Goal: Transaction & Acquisition: Obtain resource

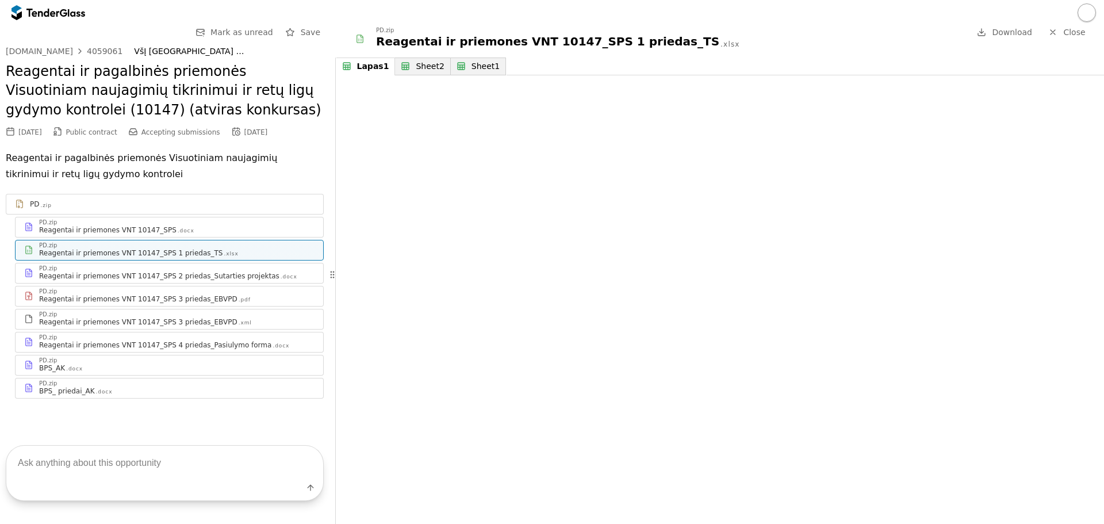
click at [91, 51] on div "4059061" at bounding box center [105, 51] width 36 height 8
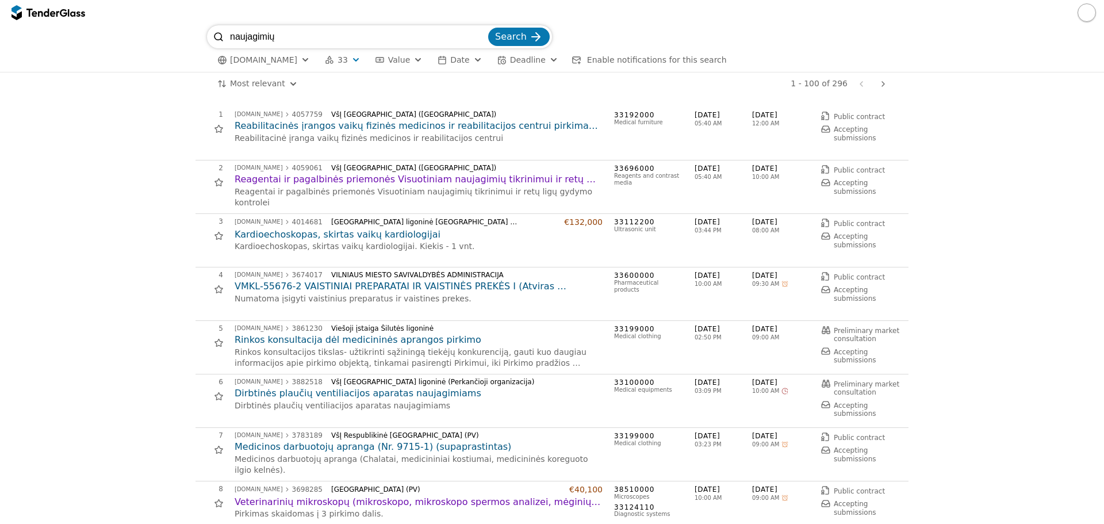
click at [404, 182] on h2 "Reagentai ir pagalbinės priemonės Visuotiniam naujagimių tikrinimui ir retų lig…" at bounding box center [419, 179] width 368 height 13
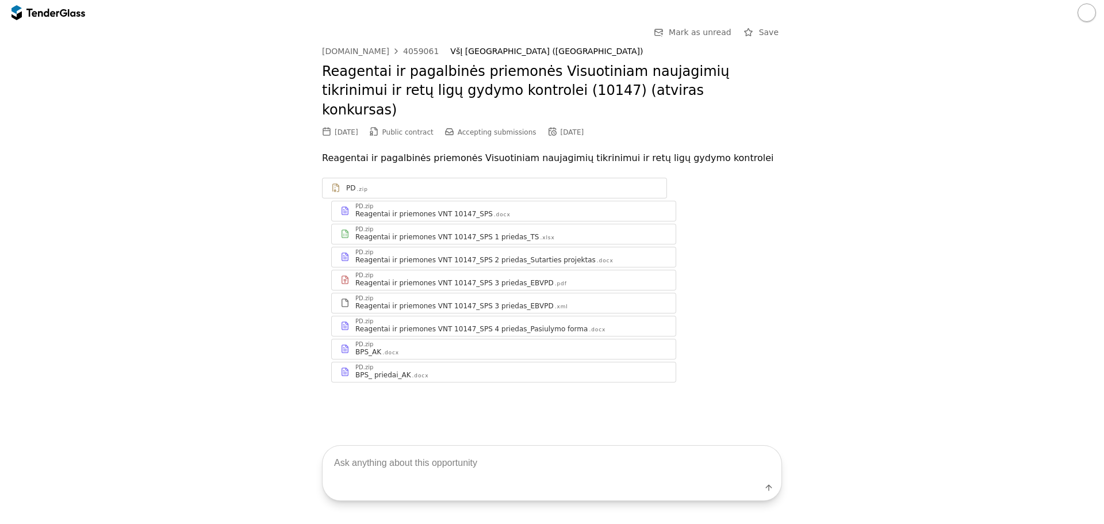
click at [477, 232] on div "Reagentai ir priemones VNT 10147_SPS 1 priedas_TS" at bounding box center [446, 236] width 183 height 9
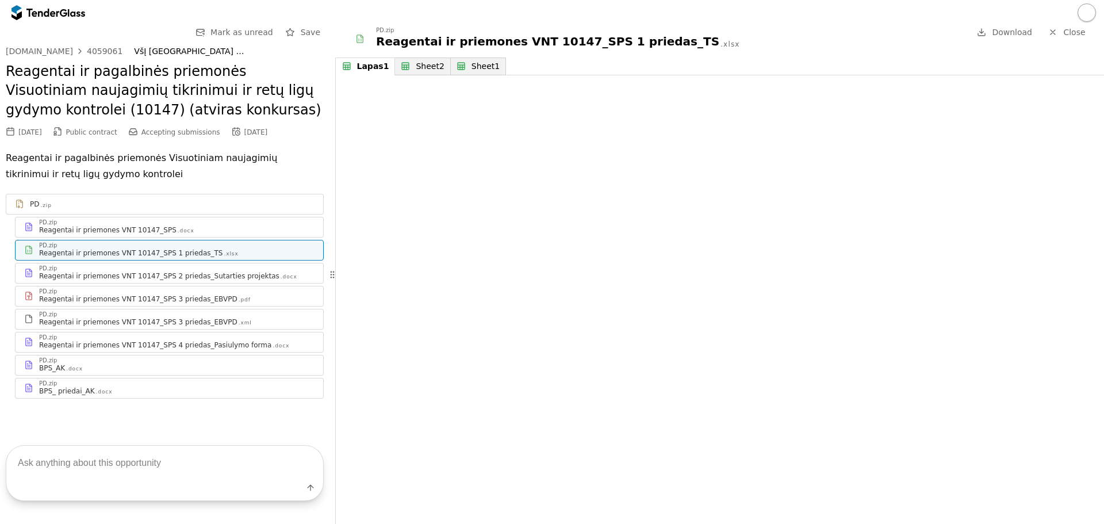
click at [311, 276] on div "Go Back Mark as unread Save [DOMAIN_NAME] 4059061 VšĮ [GEOGRAPHIC_DATA] ligonin…" at bounding box center [552, 274] width 1104 height 499
click at [268, 274] on div "Go Back Mark as unread Save [DOMAIN_NAME] 4059061 VšĮ [GEOGRAPHIC_DATA] ligonin…" at bounding box center [552, 274] width 1104 height 499
click at [140, 231] on div "Go Back Mark as unread Save [DOMAIN_NAME] 4059061 VšĮ [GEOGRAPHIC_DATA] ligonin…" at bounding box center [552, 274] width 1104 height 499
click at [416, 66] on div "Sheet2" at bounding box center [430, 67] width 28 height 10
click at [474, 66] on div "Sheet1" at bounding box center [486, 67] width 28 height 10
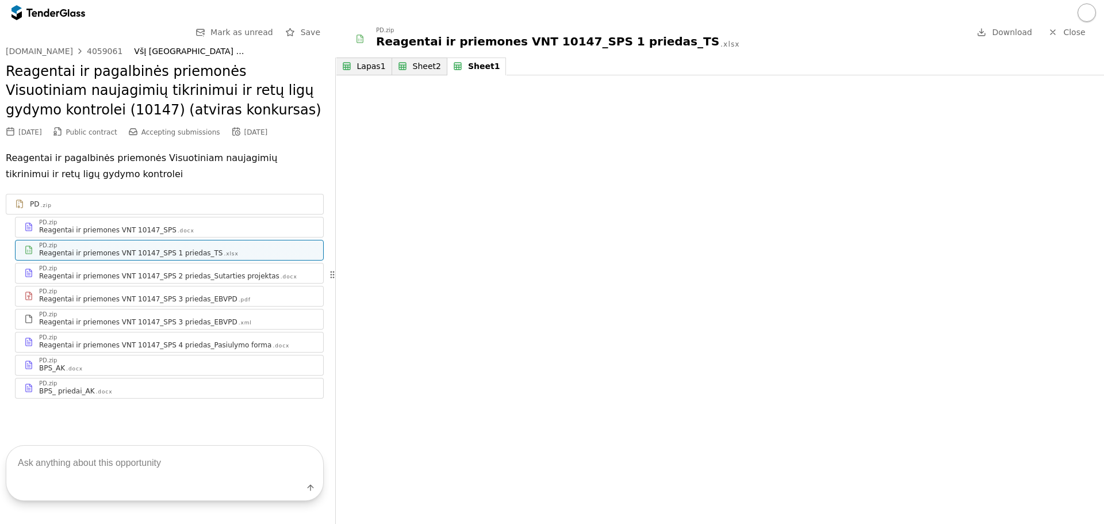
click at [357, 64] on div "Lapas1" at bounding box center [371, 67] width 29 height 10
click at [406, 64] on button "Sheet2" at bounding box center [421, 67] width 59 height 18
click at [472, 70] on div "Sheet1" at bounding box center [486, 67] width 28 height 10
click at [354, 59] on button "Lapas1" at bounding box center [365, 67] width 56 height 18
click at [115, 234] on div "Reagentai ir priemones VNT 10147_SPS" at bounding box center [107, 229] width 137 height 9
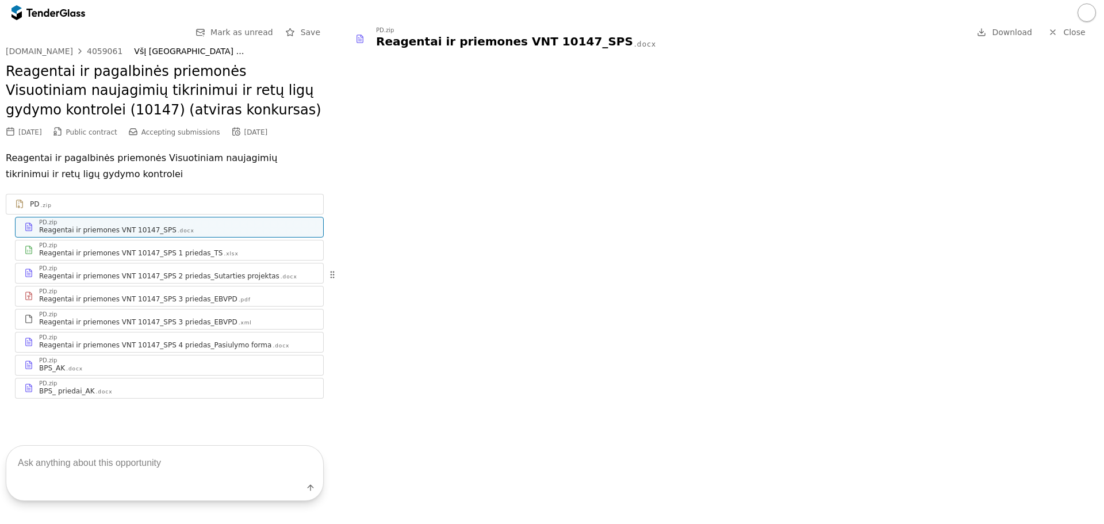
click at [261, 251] on div "Reagentai ir priemones VNT 10147_SPS 1 priedas_TS .xlsx" at bounding box center [177, 252] width 276 height 9
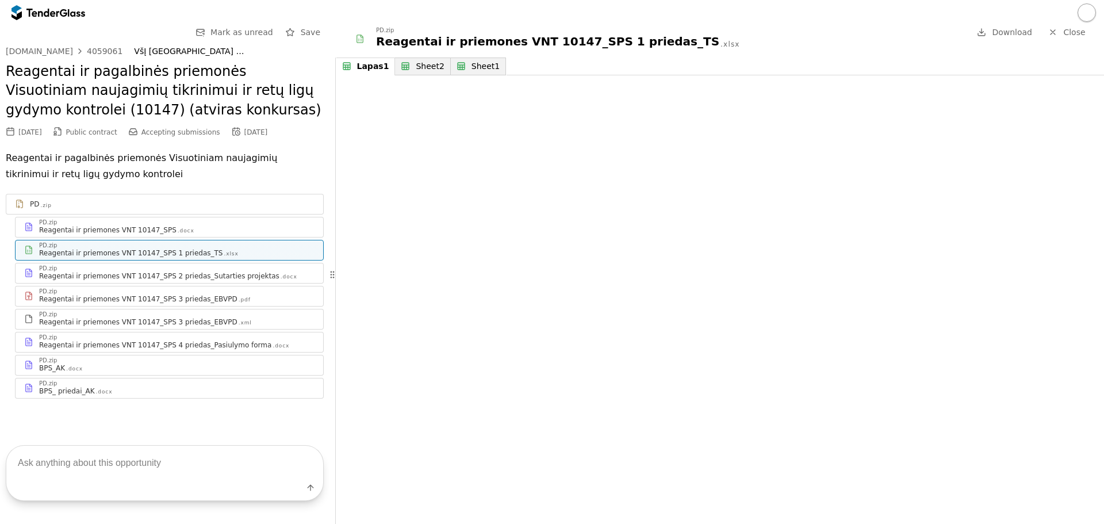
click at [278, 344] on div "Reagentai ir priemones VNT 10147_SPS 4 priedas_Pasiulymo forma .docx" at bounding box center [177, 345] width 276 height 9
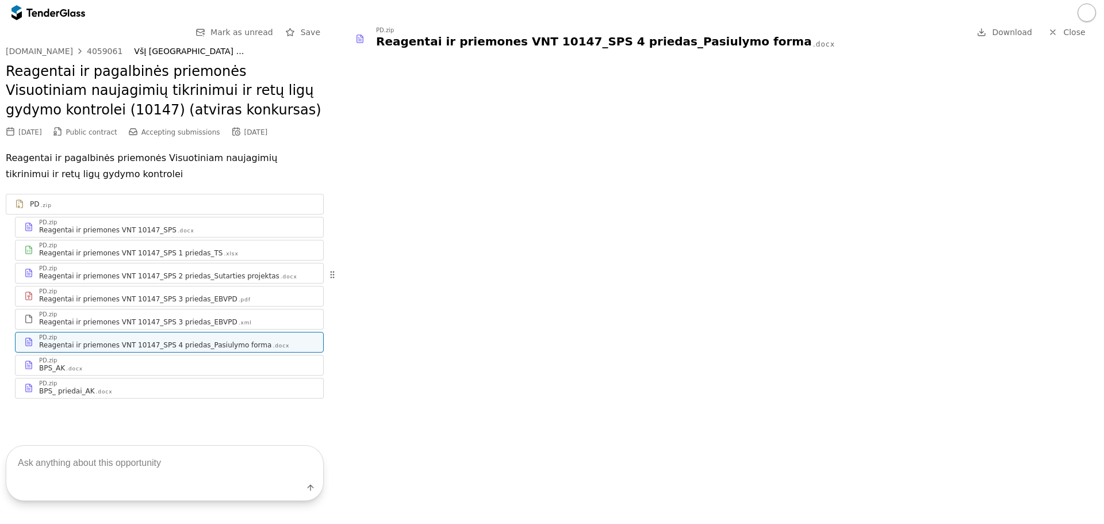
click at [273, 362] on div "PD.zip" at bounding box center [177, 361] width 276 height 6
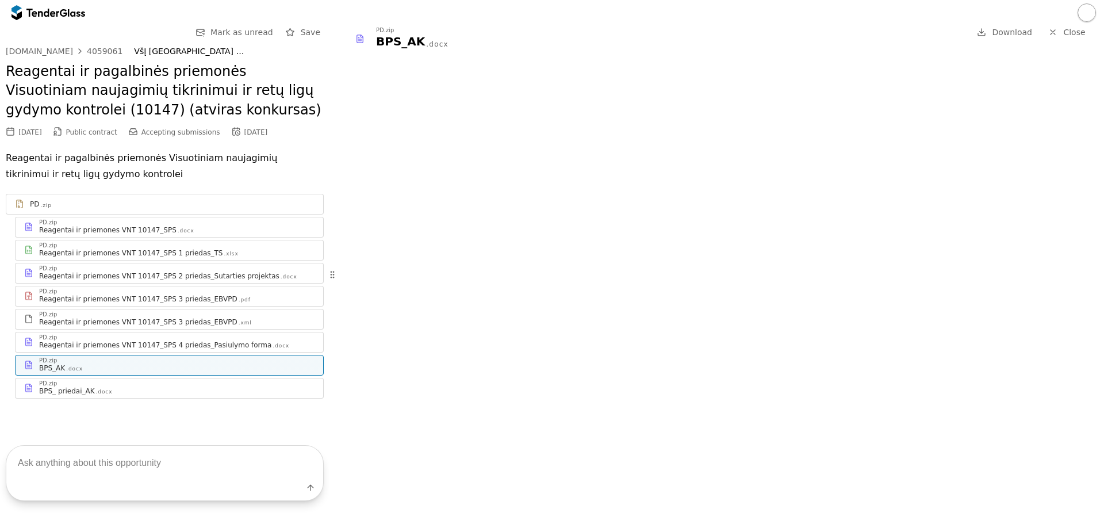
click at [108, 392] on div "BPS_ priedai_AK .docx" at bounding box center [177, 391] width 276 height 9
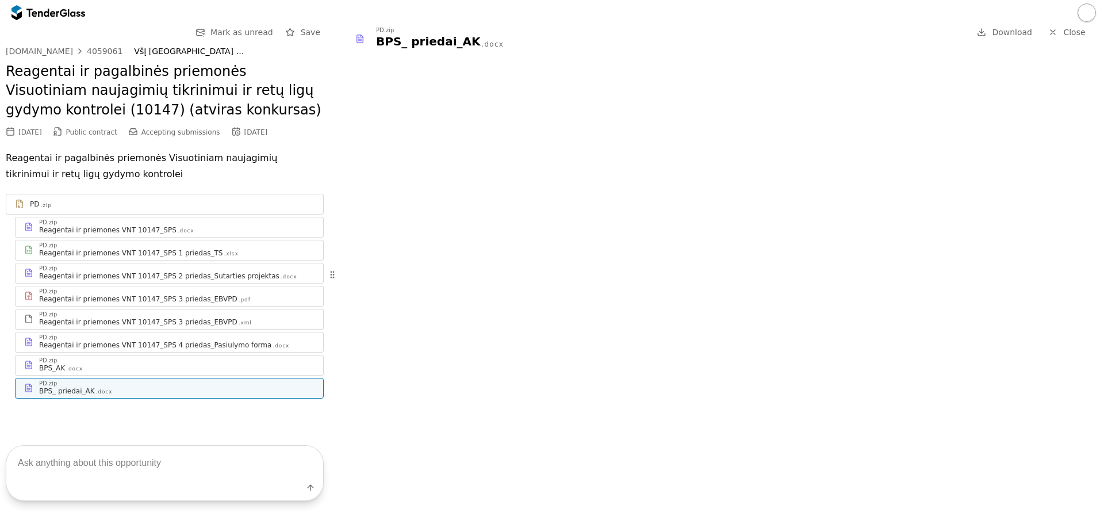
click at [116, 245] on div "PD.zip" at bounding box center [177, 246] width 276 height 6
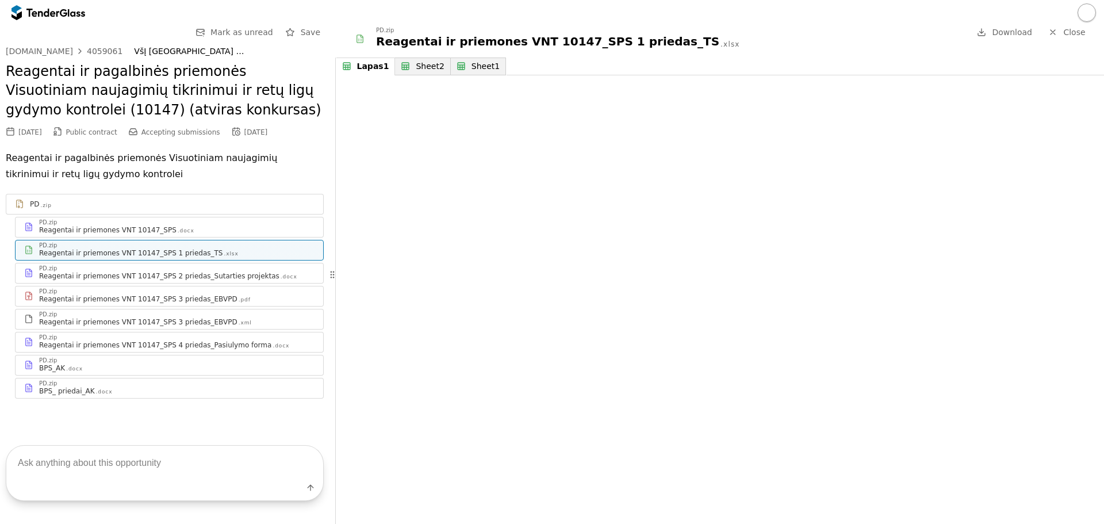
click at [1021, 34] on span "Download" at bounding box center [1012, 32] width 40 height 9
click at [204, 232] on div "Reagentai ir priemones VNT 10147_SPS .docx" at bounding box center [177, 229] width 276 height 9
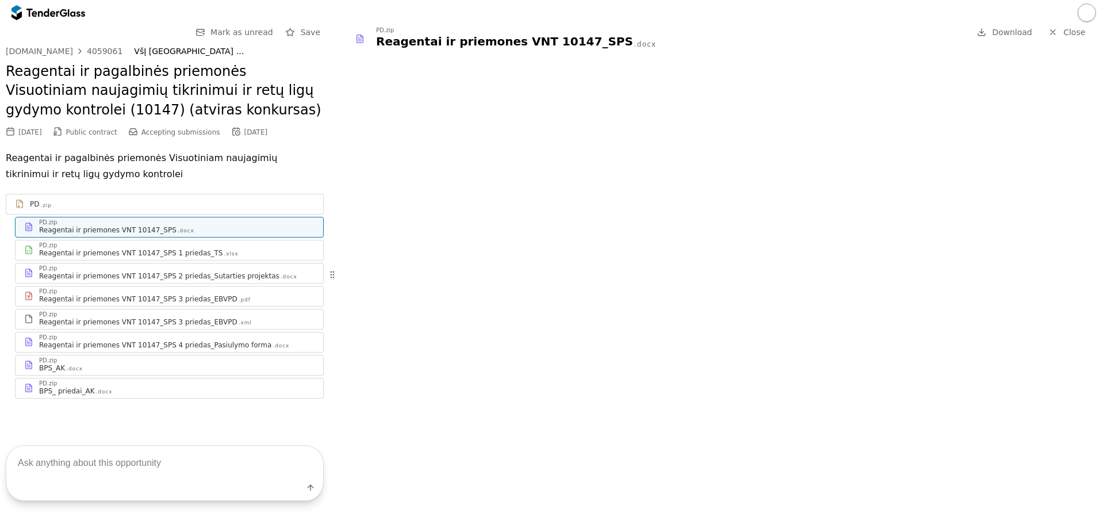
click at [167, 252] on div "Reagentai ir priemones VNT 10147_SPS 1 priedas_TS" at bounding box center [130, 252] width 183 height 9
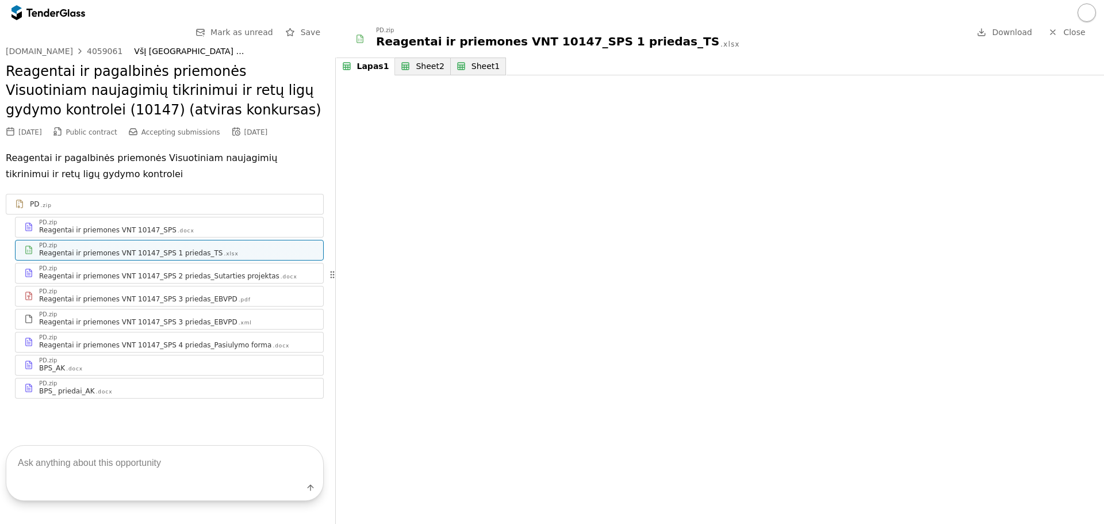
click at [173, 272] on div "Reagentai ir priemones VNT 10147_SPS 2 priedas_Sutarties projektas" at bounding box center [159, 276] width 240 height 9
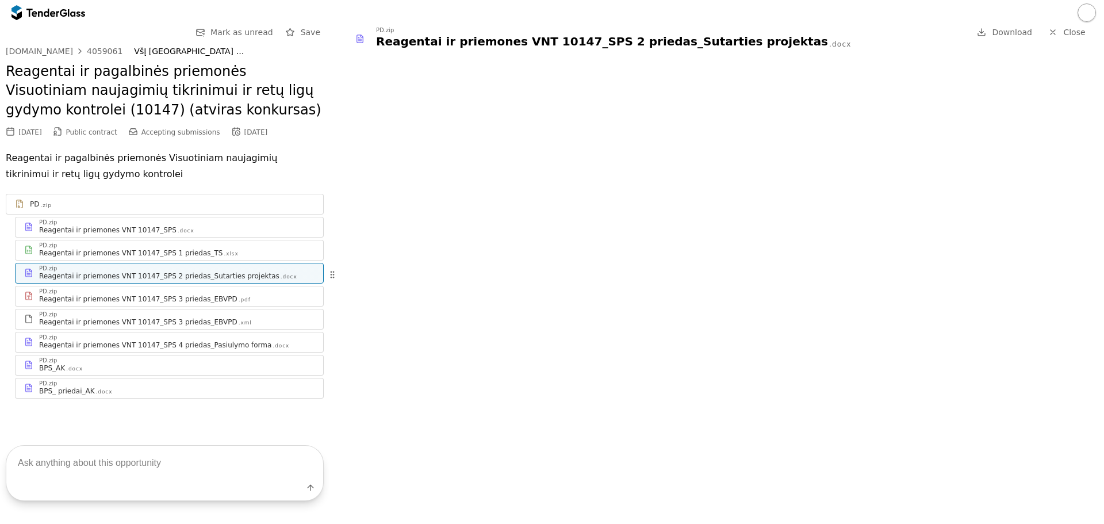
click at [259, 303] on div "Reagentai ir priemones VNT 10147_SPS 3 priedas_EBVPD .pdf" at bounding box center [177, 299] width 276 height 9
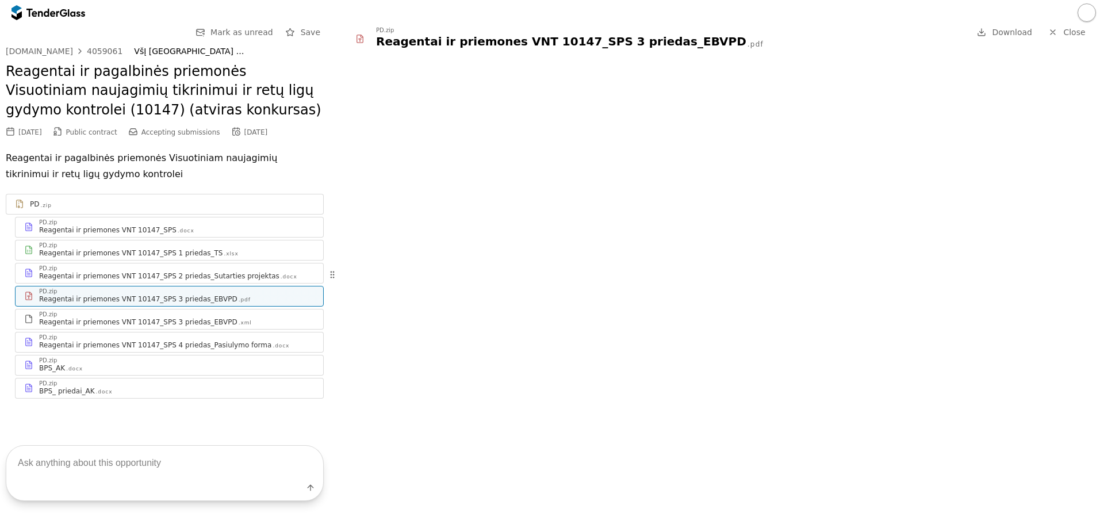
click at [240, 323] on div "Reagentai ir priemones VNT 10147_SPS 3 priedas_EBVPD .xml" at bounding box center [177, 322] width 276 height 9
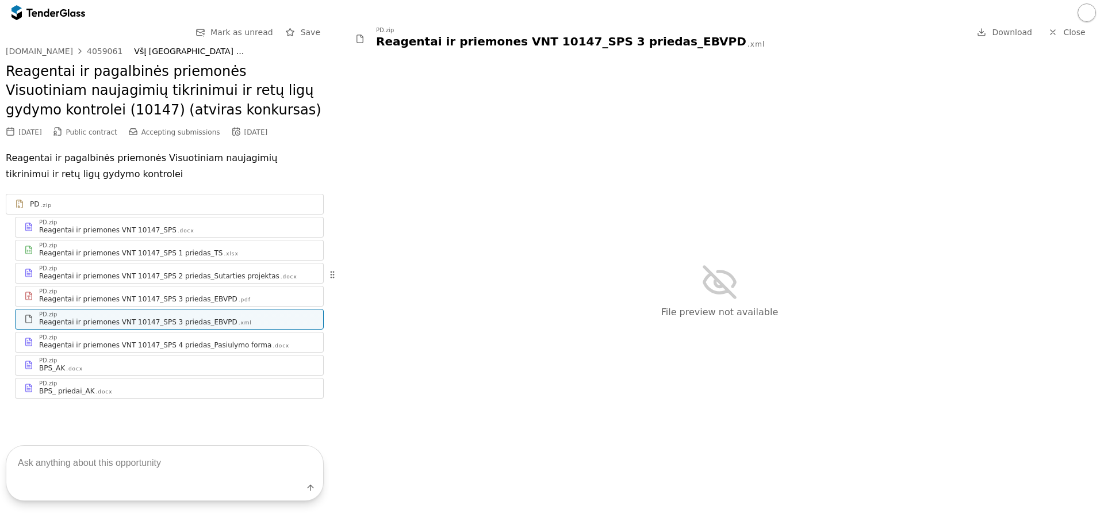
click at [236, 342] on div "Reagentai ir priemones VNT 10147_SPS 4 priedas_Pasiulymo forma" at bounding box center [155, 345] width 232 height 9
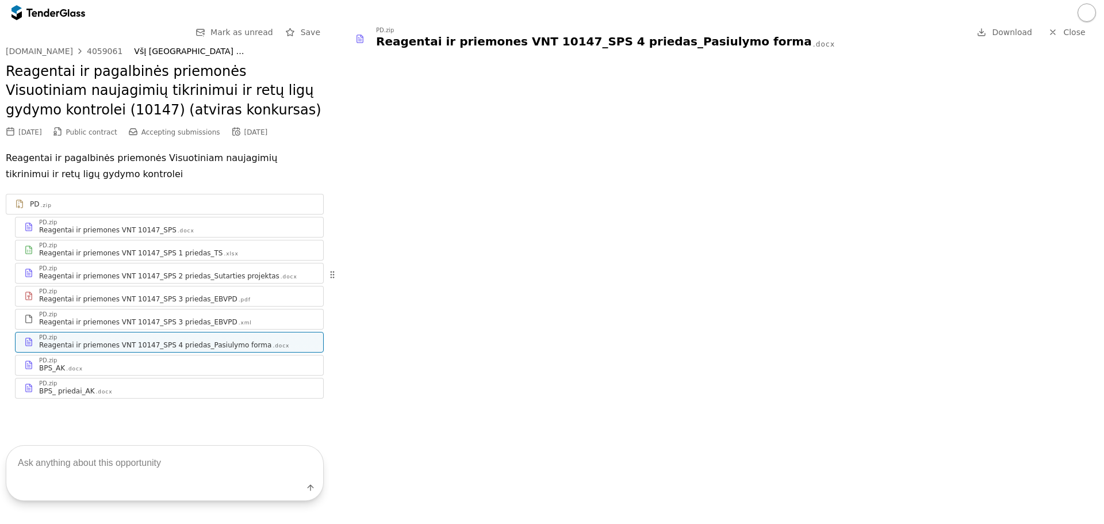
click at [1005, 35] on span "Download" at bounding box center [1012, 32] width 40 height 9
click at [66, 370] on div ".docx" at bounding box center [74, 368] width 17 height 7
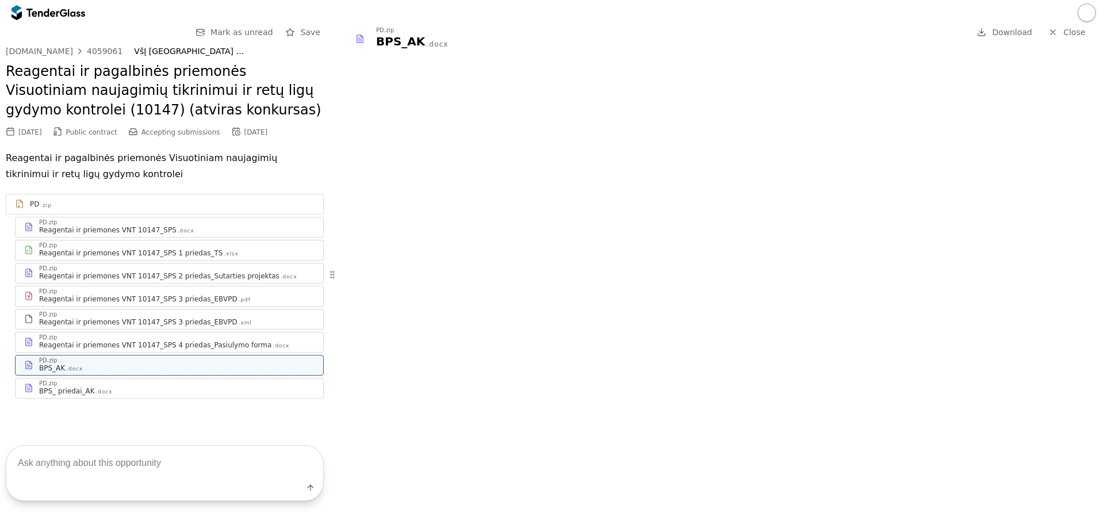
click at [98, 393] on div ".docx" at bounding box center [104, 391] width 17 height 7
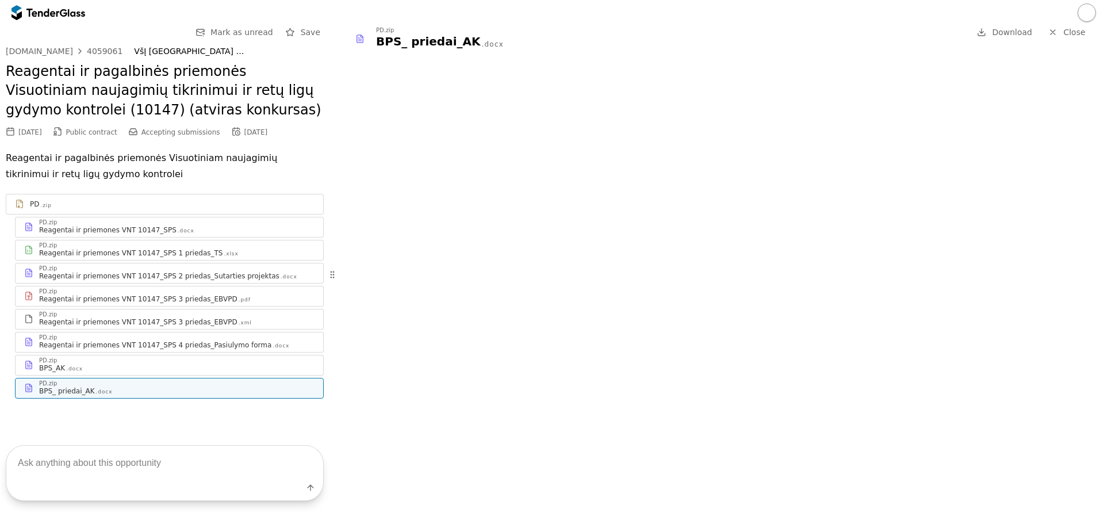
click at [1029, 30] on span "Download" at bounding box center [1012, 32] width 40 height 9
